Goal: Task Accomplishment & Management: Manage account settings

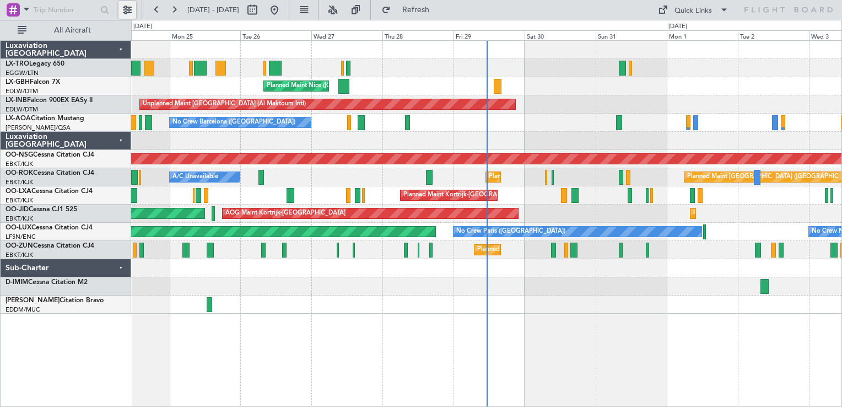
click at [121, 14] on button at bounding box center [127, 10] width 18 height 18
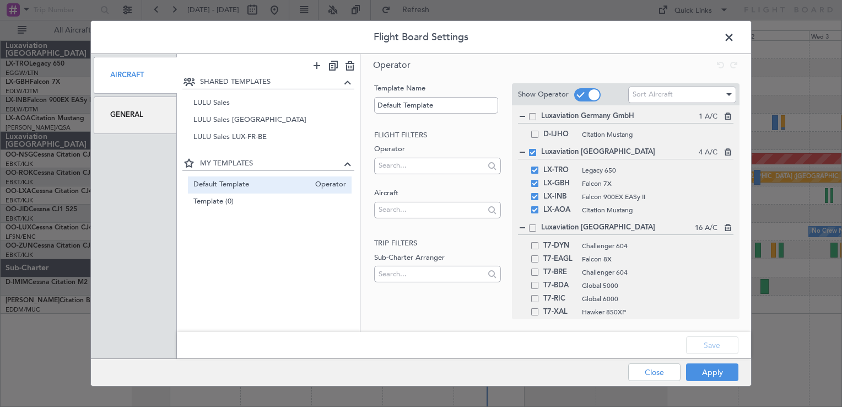
click at [531, 155] on div "Luxaviation Luxembourg 4 A/C" at bounding box center [625, 153] width 215 height 12
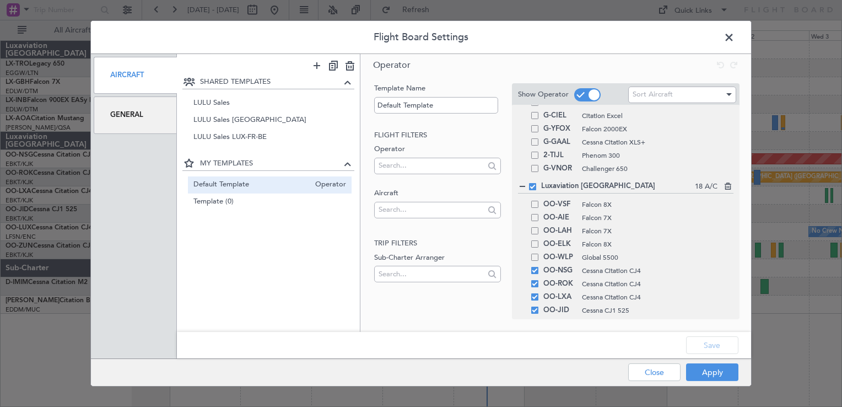
scroll to position [551, 0]
click at [530, 186] on span at bounding box center [532, 184] width 7 height 7
click at [537, 181] on input "checkbox" at bounding box center [537, 181] width 0 height 0
click at [714, 373] on button "Apply" at bounding box center [712, 372] width 52 height 18
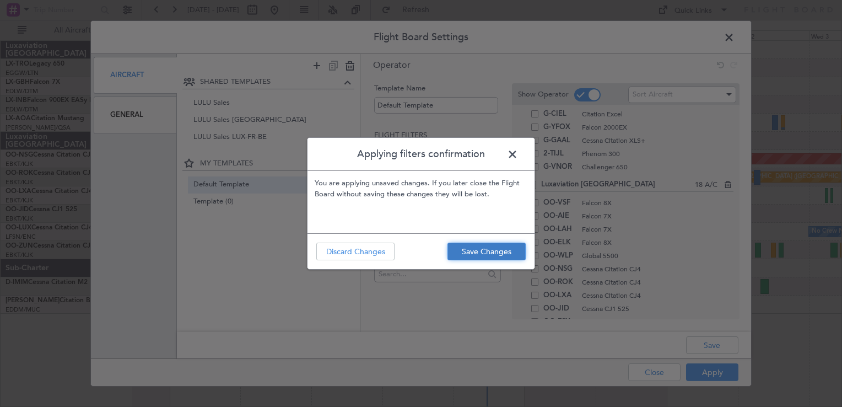
click at [486, 250] on button "Save Changes" at bounding box center [486, 251] width 78 height 18
